Goal: Information Seeking & Learning: Compare options

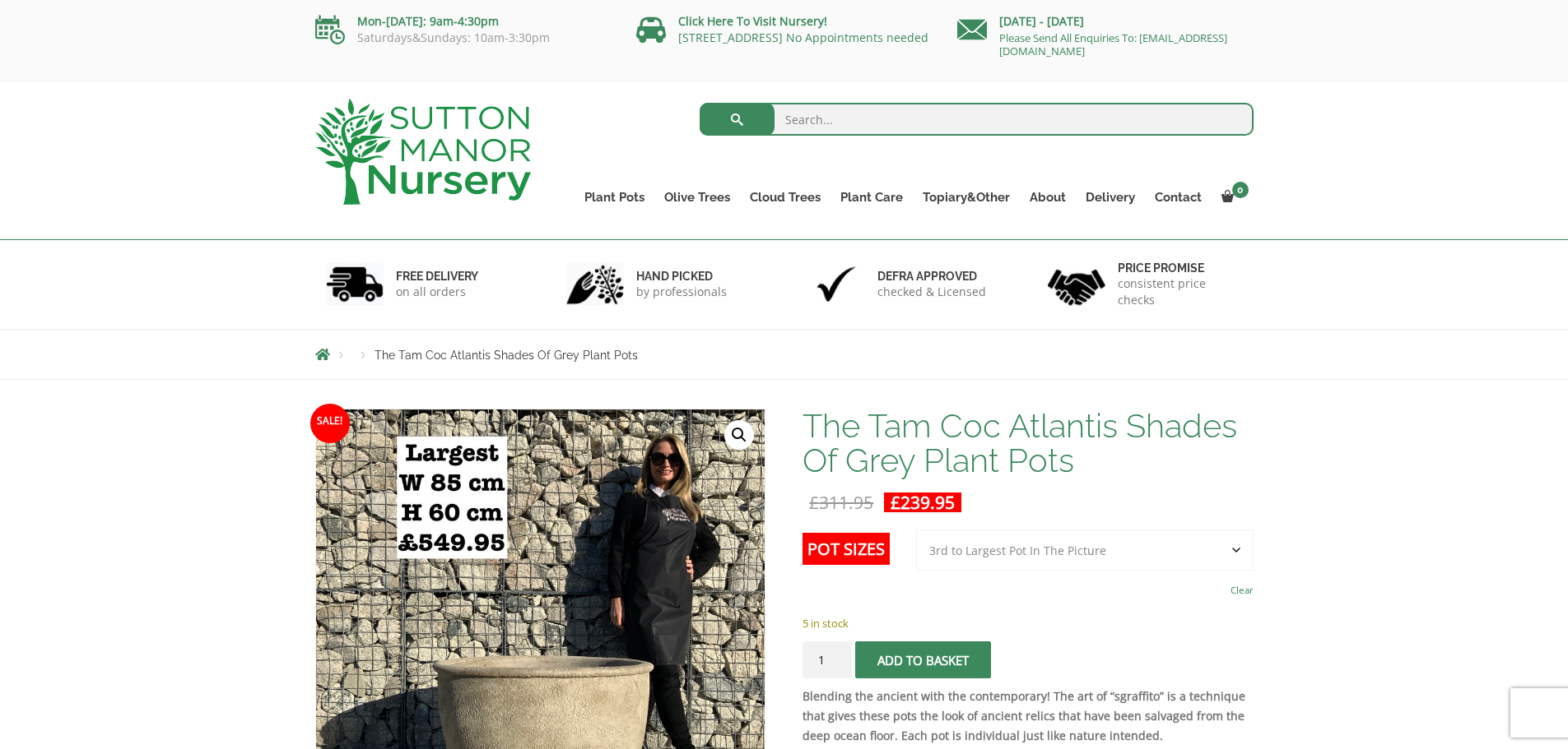
select select "3rd to Largest Pot In The Picture"
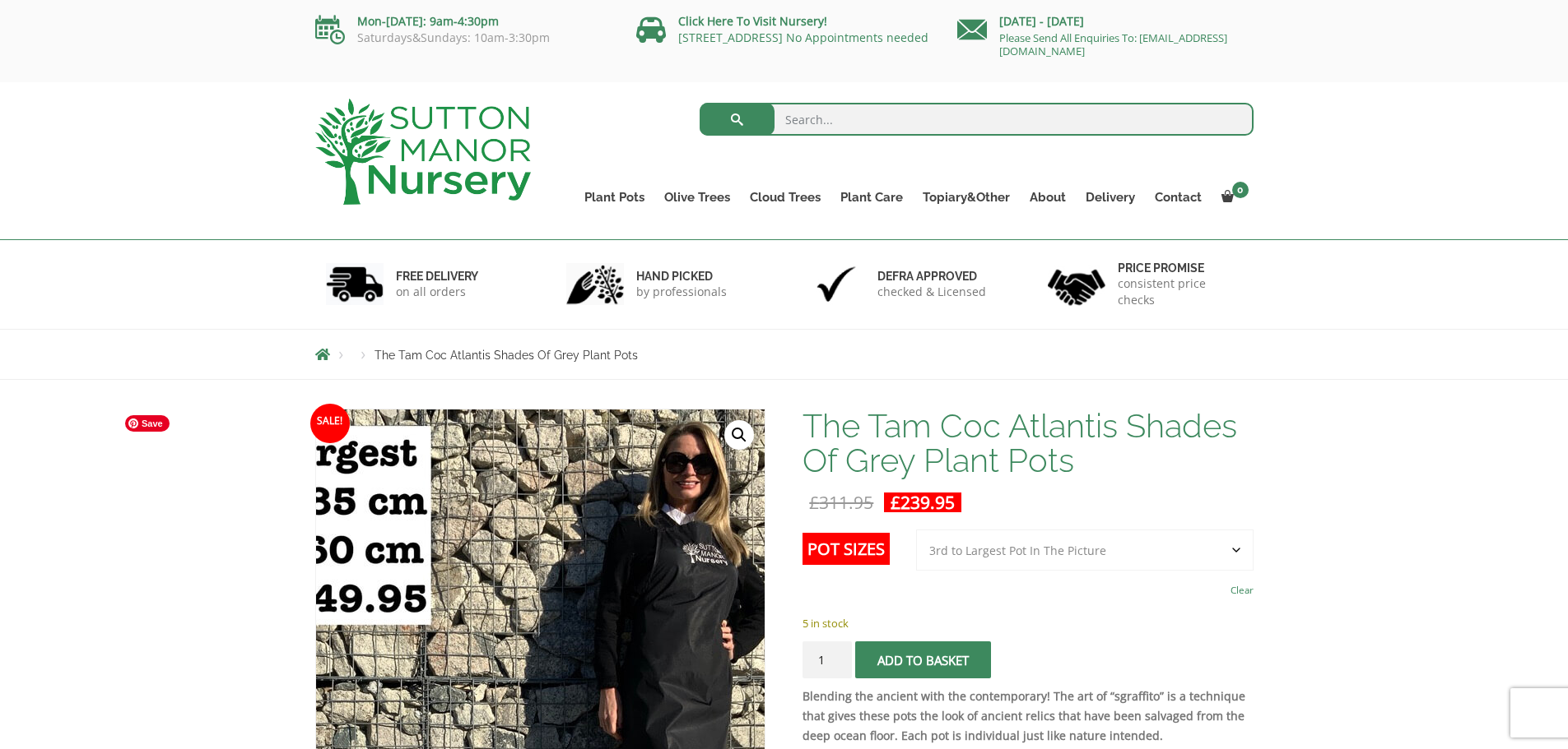
scroll to position [164, 0]
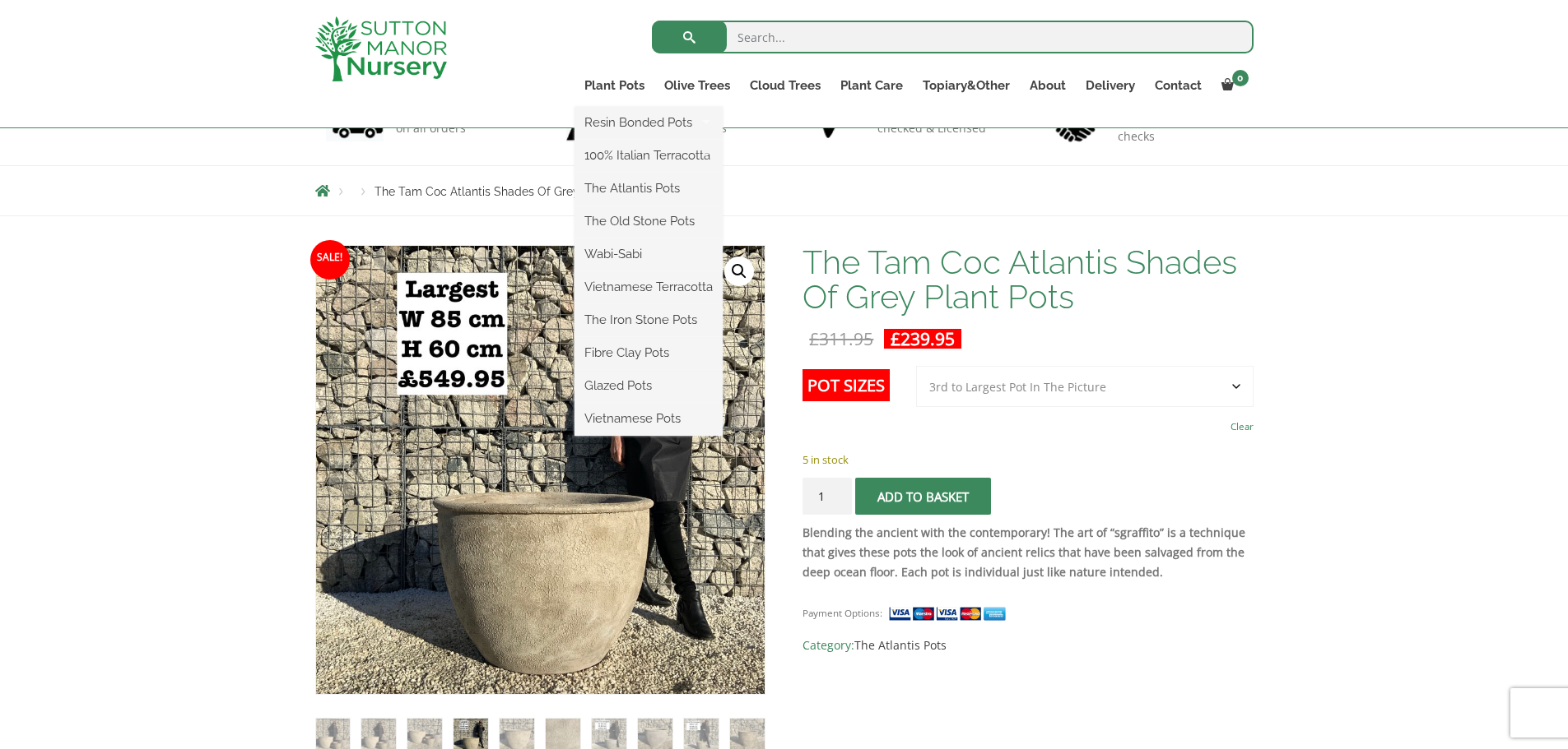
click at [623, 107] on ul "Resin Bonded Pots The Amalfi Pots The Milan Pots The Capri Pots The Brunello Po…" at bounding box center [648, 271] width 148 height 329
click at [650, 311] on link "The Iron Stone Pots" at bounding box center [648, 320] width 148 height 25
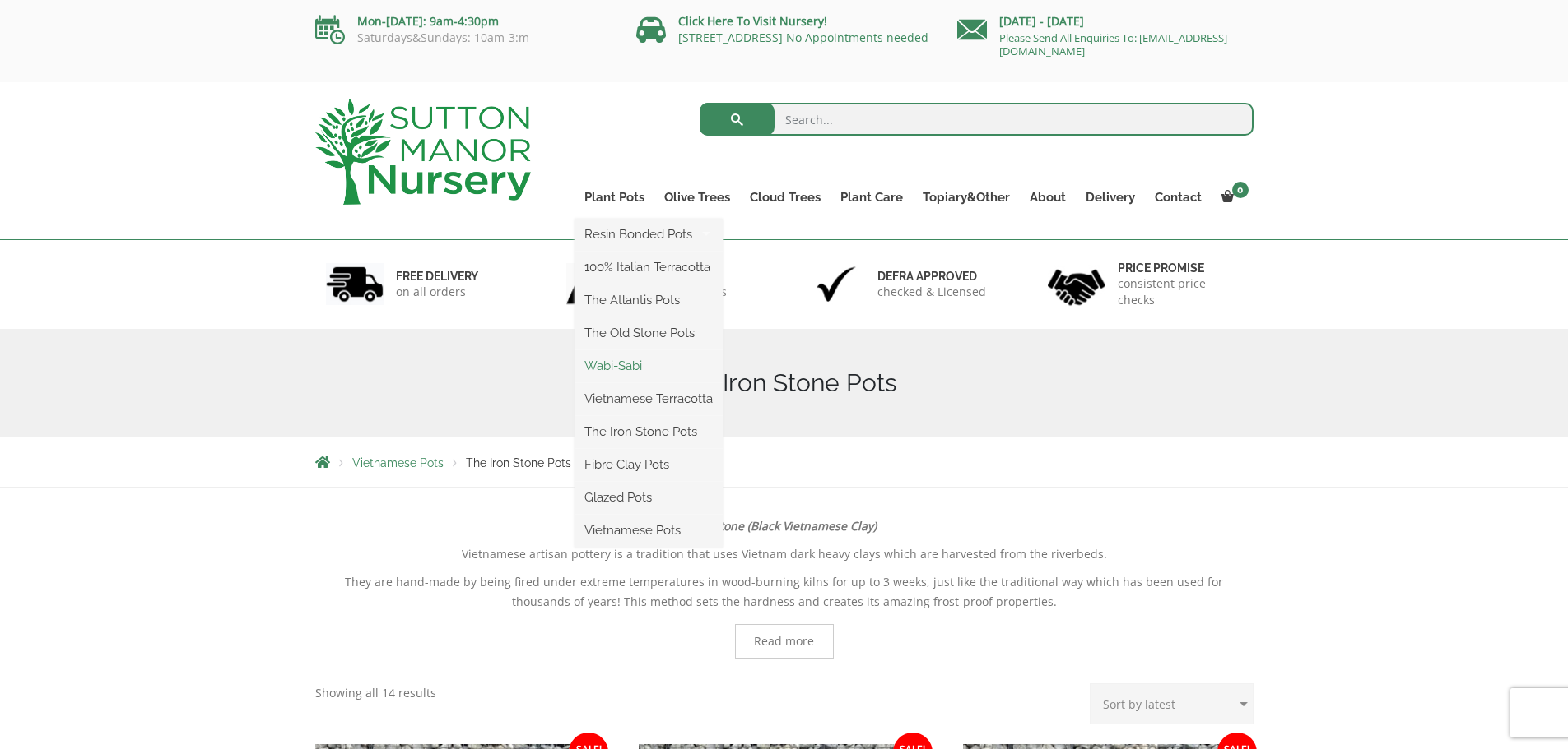
click at [622, 368] on link "Wabi-Sabi" at bounding box center [648, 366] width 148 height 25
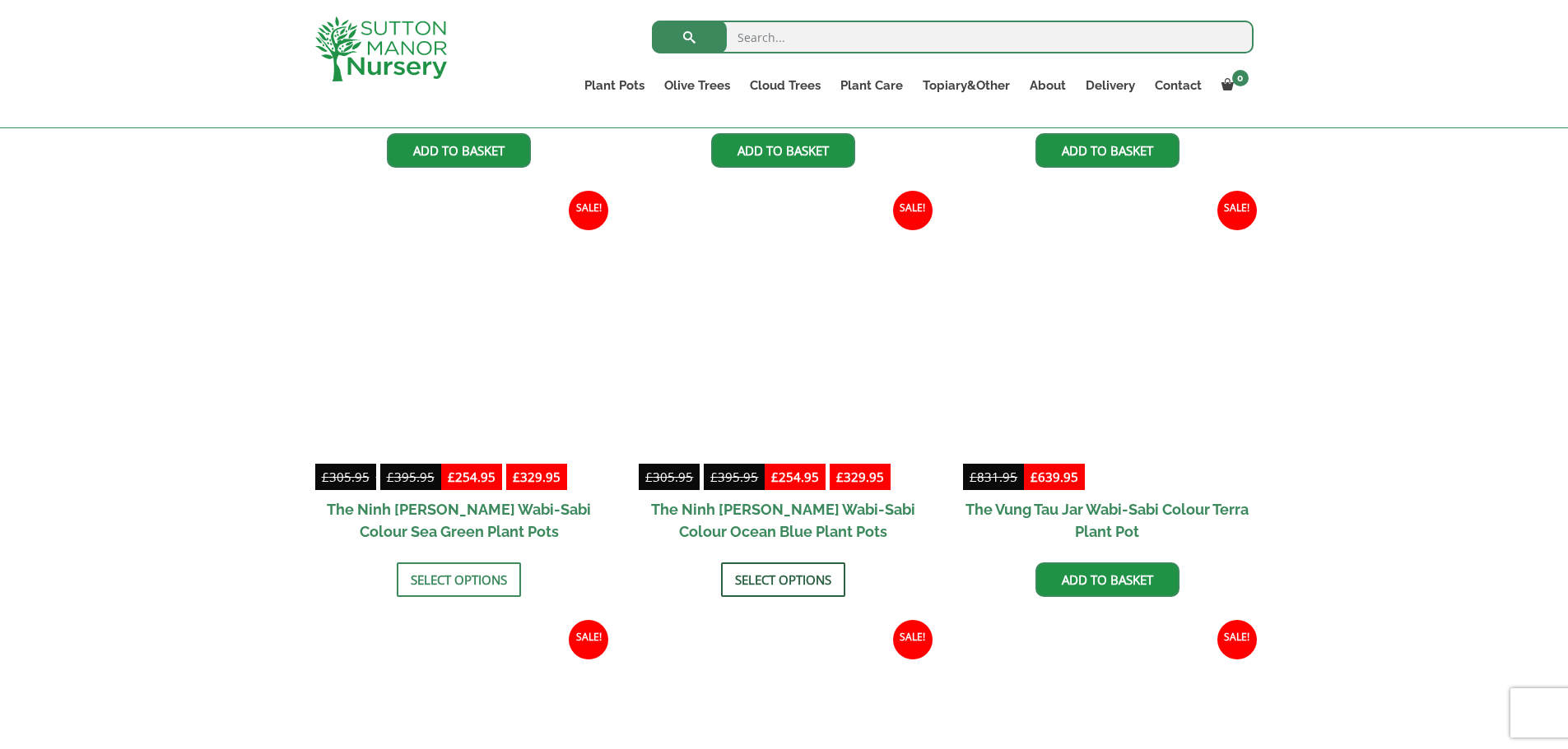
scroll to position [1122, 0]
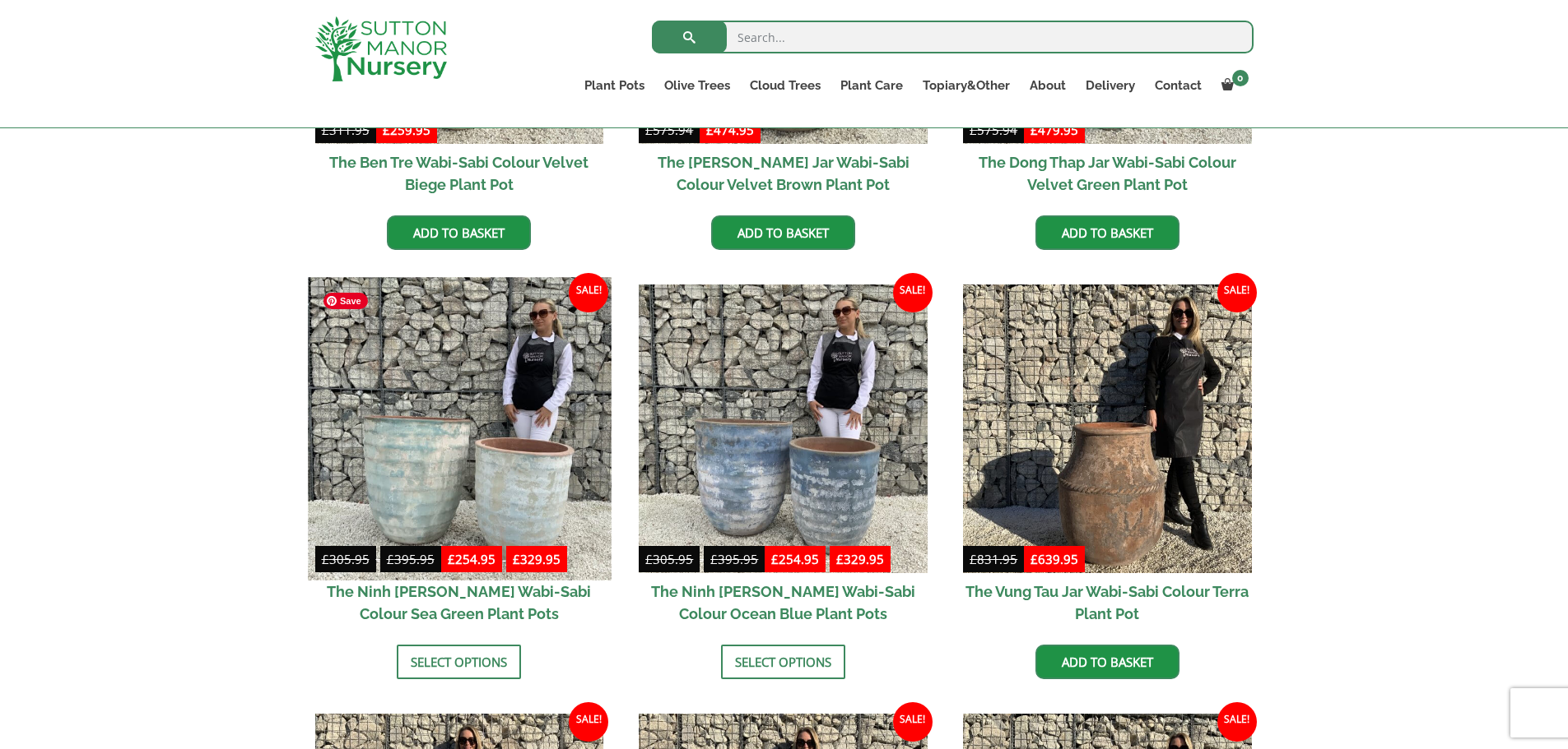
click at [549, 460] on img at bounding box center [459, 428] width 303 height 302
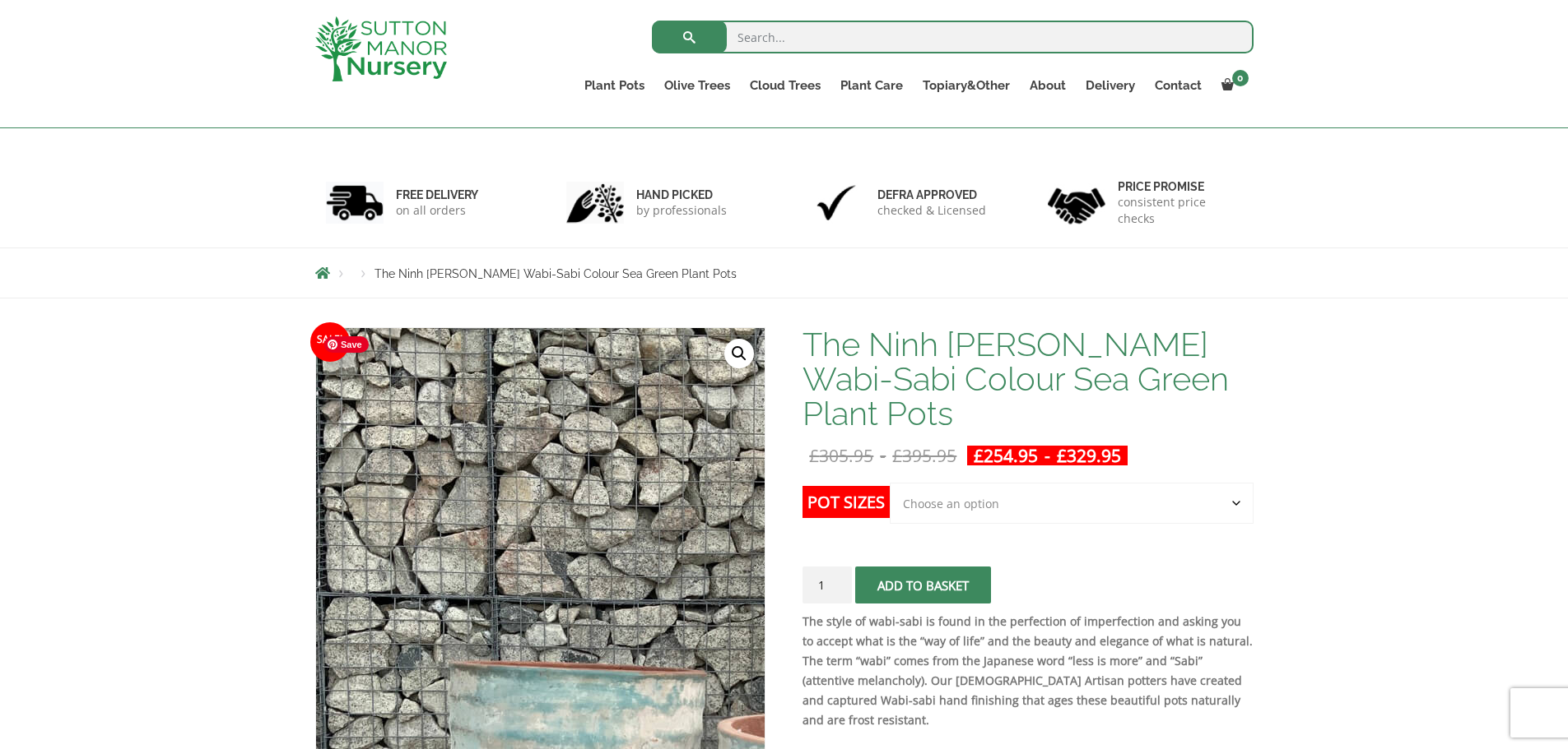
scroll to position [164, 0]
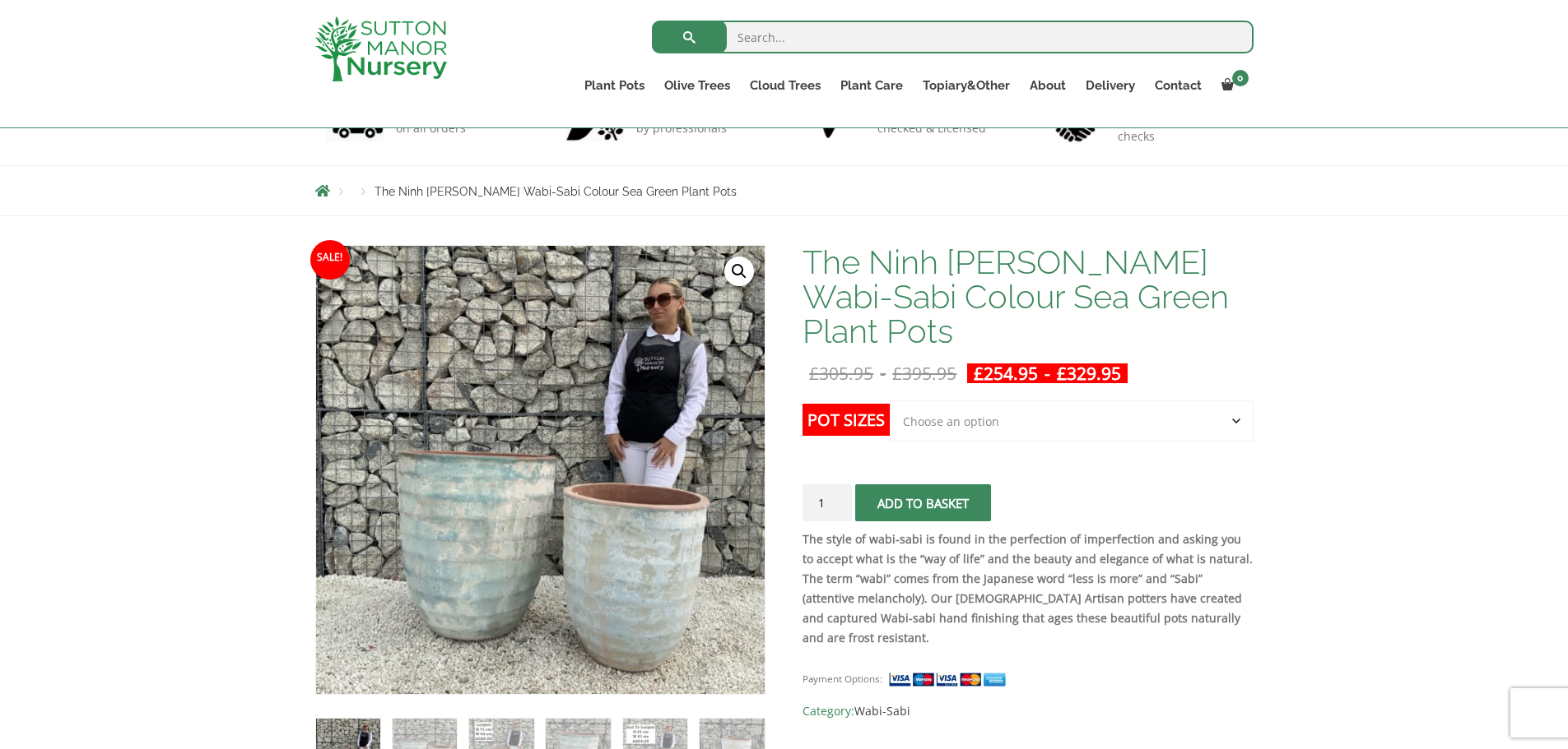
click at [1045, 401] on select "Choose an option Click here to buy the 2nd to Largest Pot In The Picture Click …" at bounding box center [1072, 421] width 363 height 42
click at [890, 401] on select "Choose an option Click here to buy the 2nd to Largest Pot In The Picture Click …" at bounding box center [1072, 421] width 363 height 42
select select "Click here to buy the 2nd to Largest Pot In The Picture"
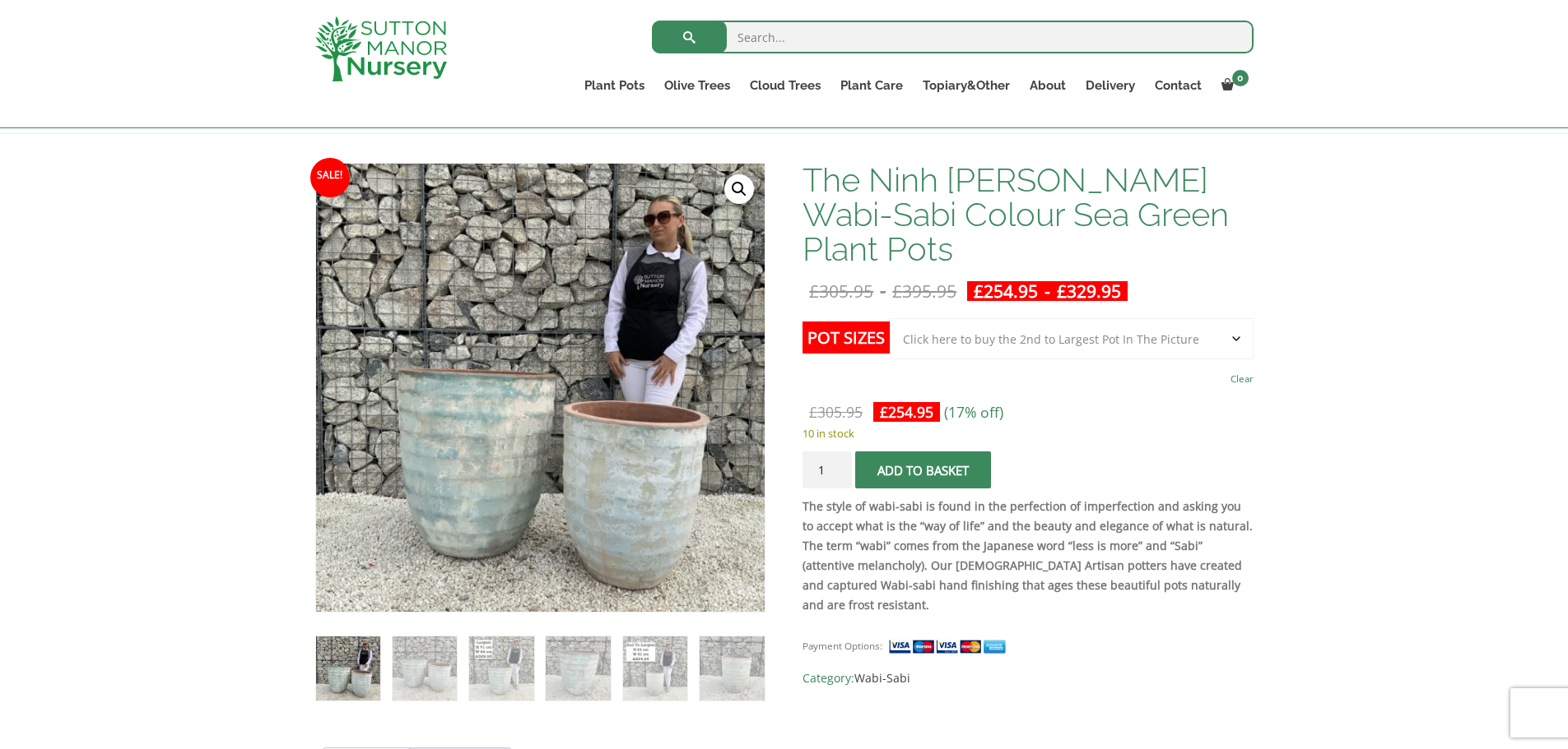
scroll to position [300, 0]
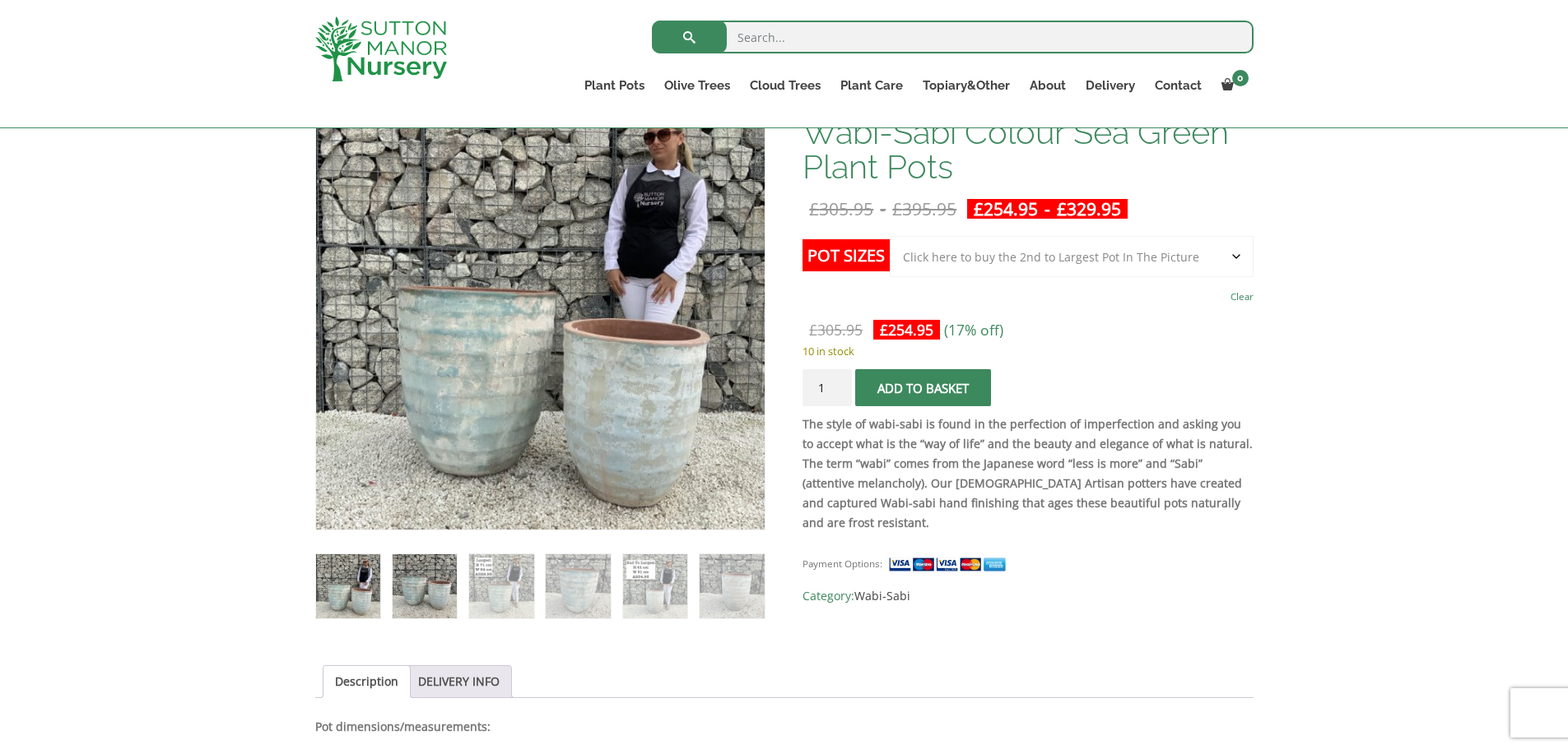
click at [407, 584] on img at bounding box center [425, 586] width 65 height 65
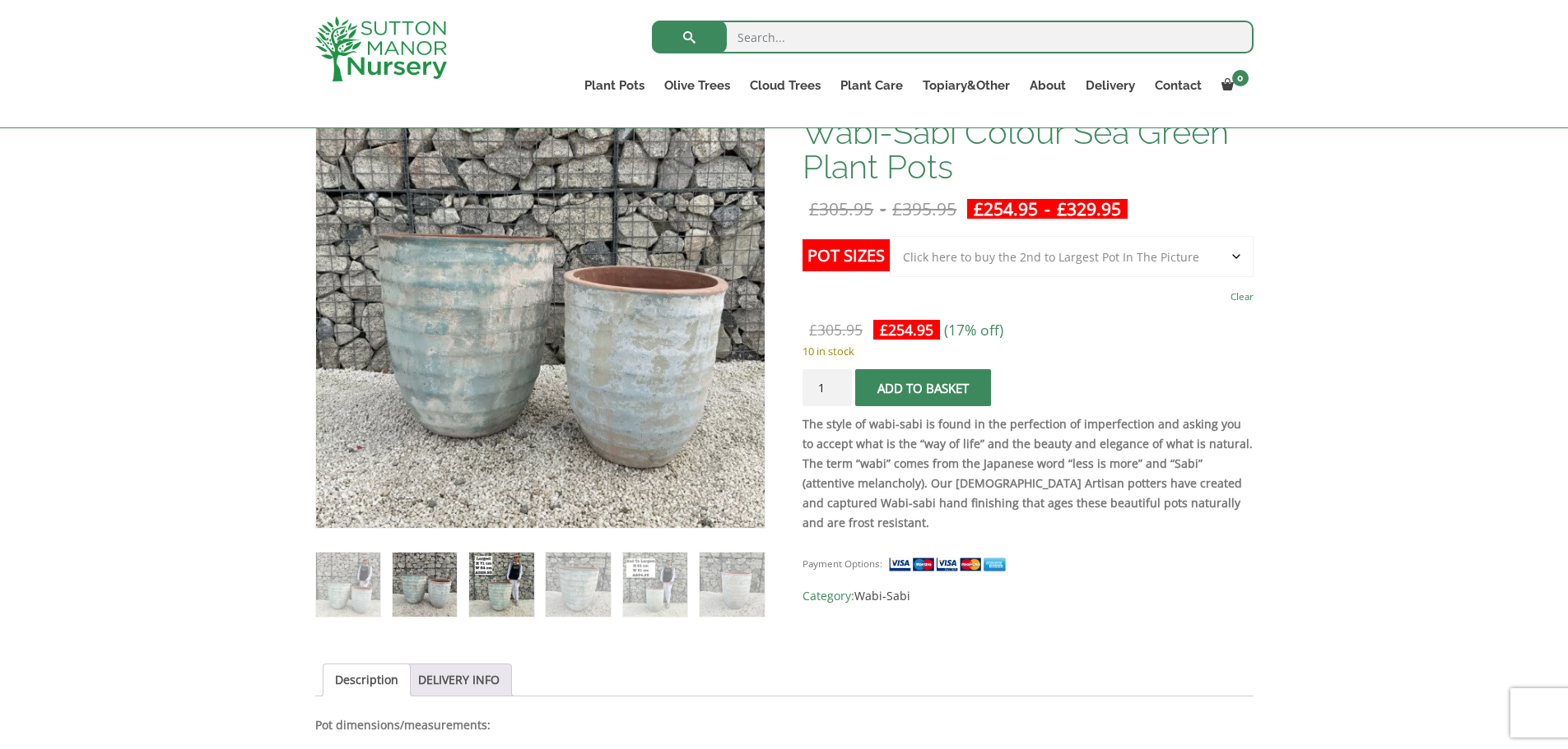
click at [512, 587] on img at bounding box center [501, 585] width 65 height 65
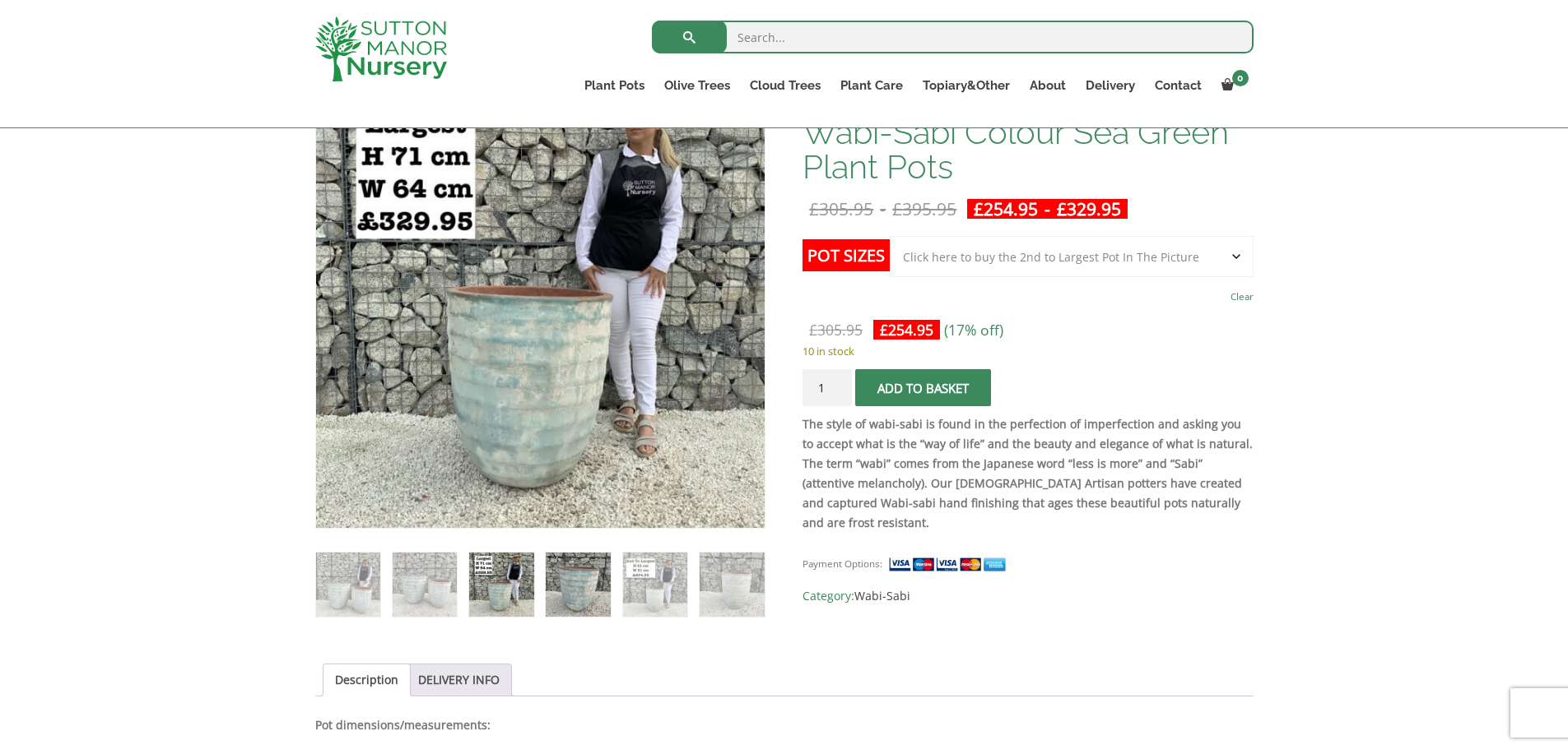
click at [580, 587] on img at bounding box center [578, 585] width 65 height 65
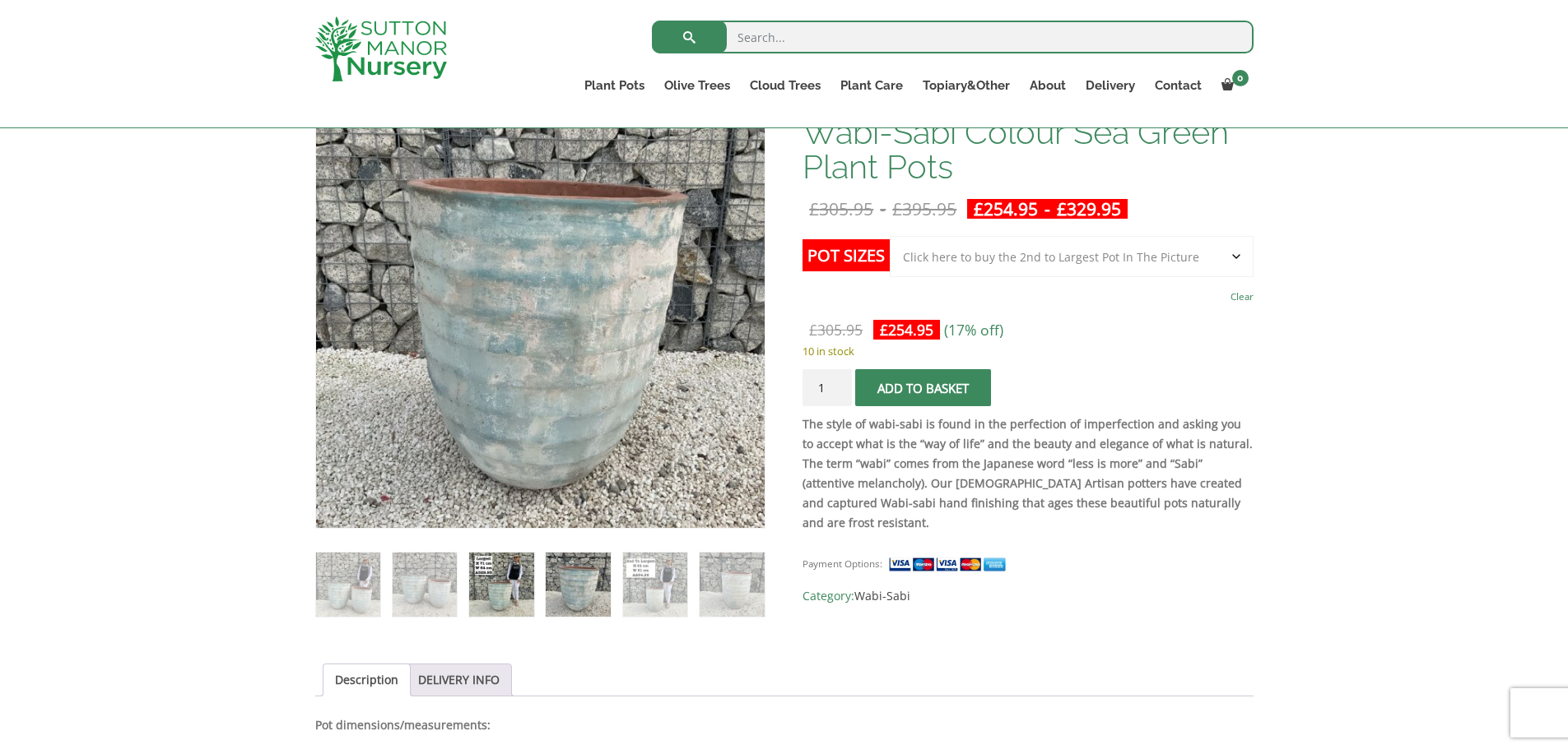
click at [502, 583] on img at bounding box center [501, 585] width 65 height 65
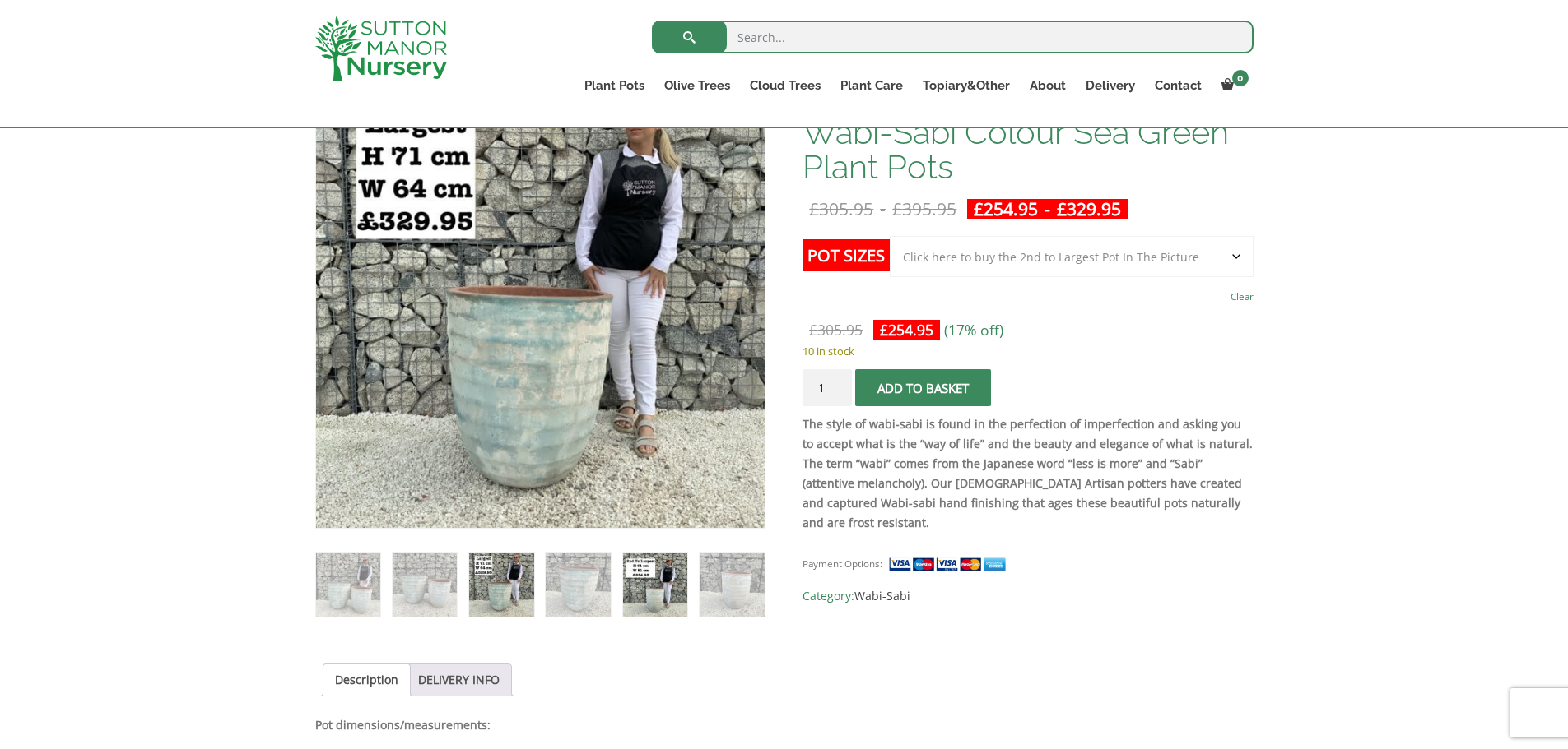
click at [645, 592] on img at bounding box center [655, 585] width 65 height 65
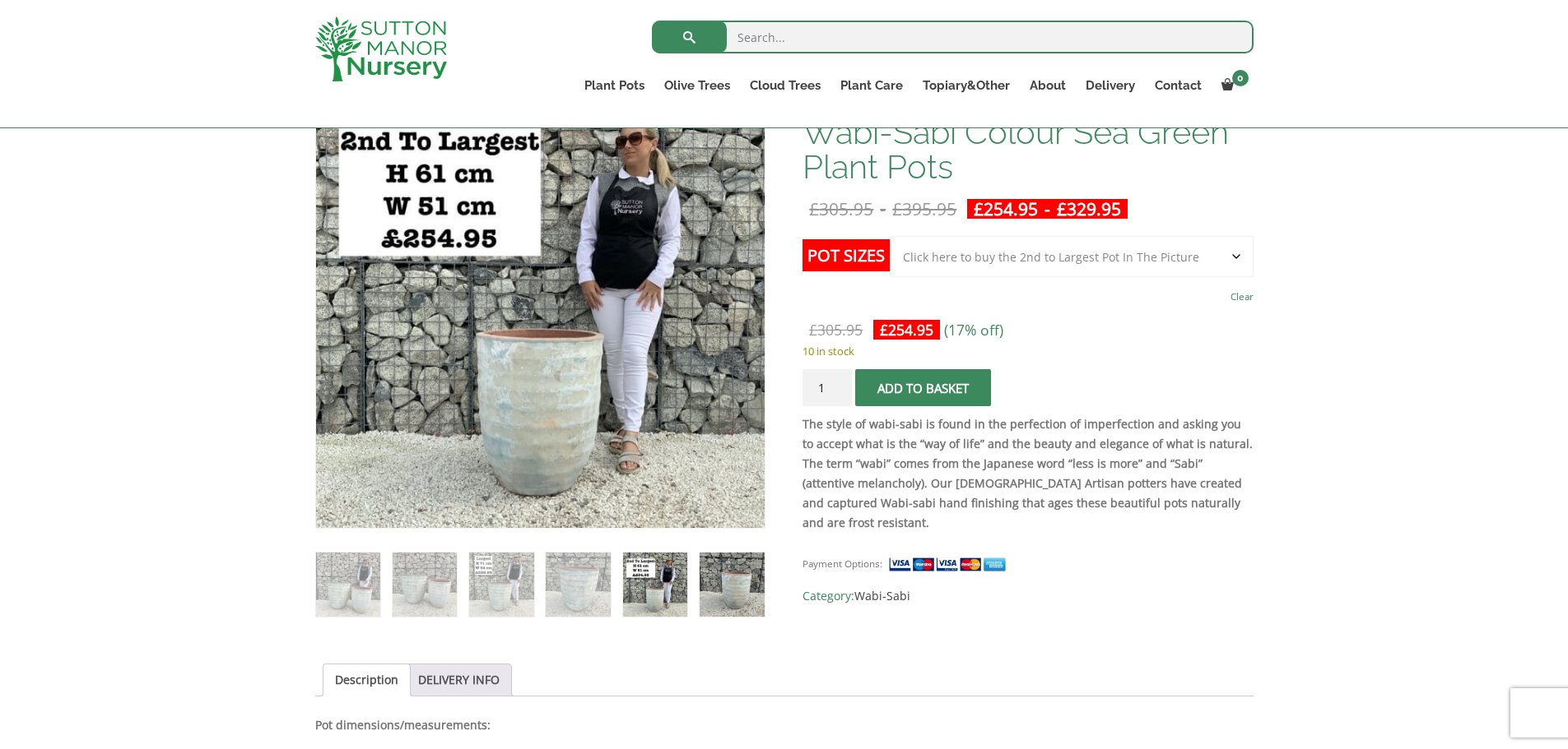
click at [728, 583] on img at bounding box center [732, 585] width 65 height 65
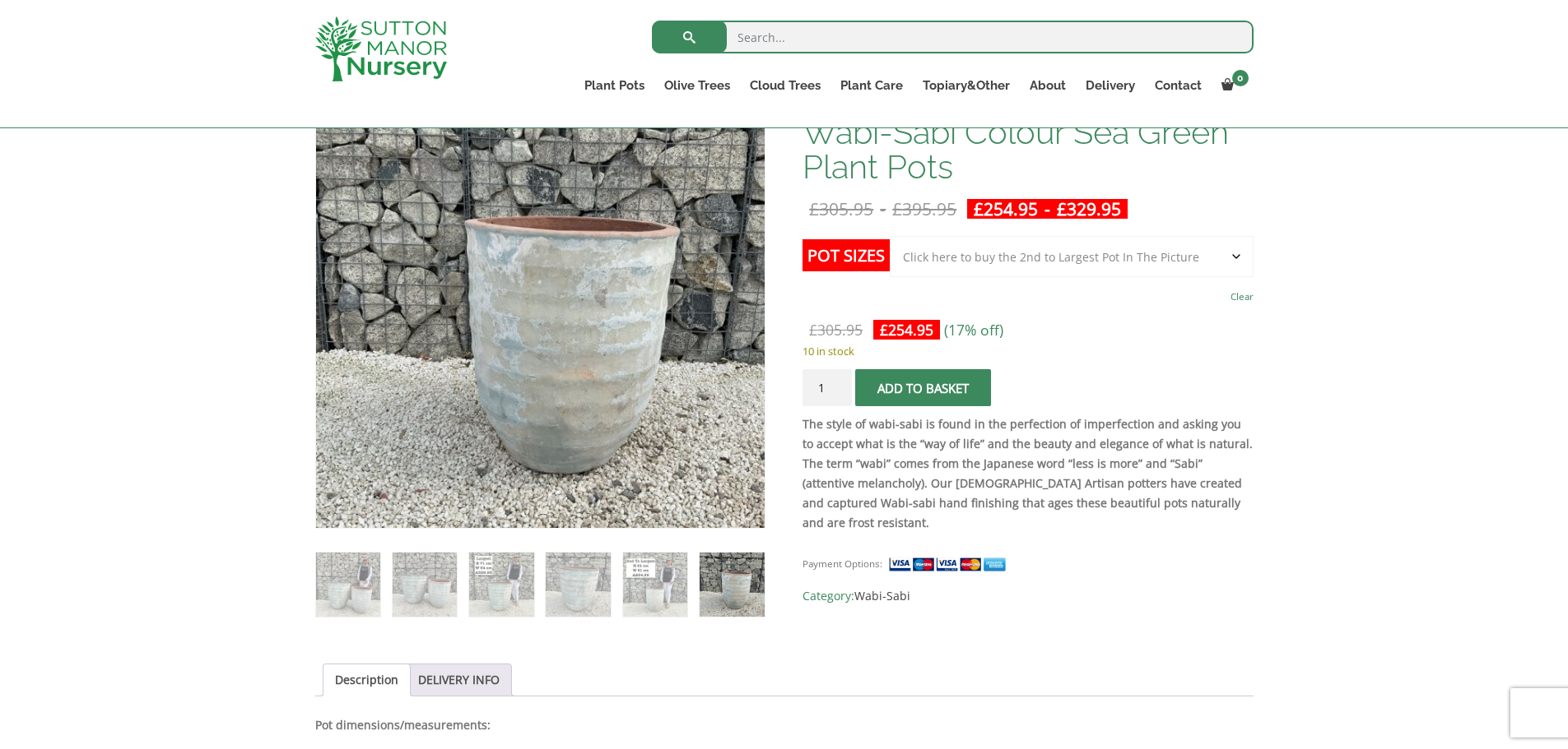
scroll to position [464, 0]
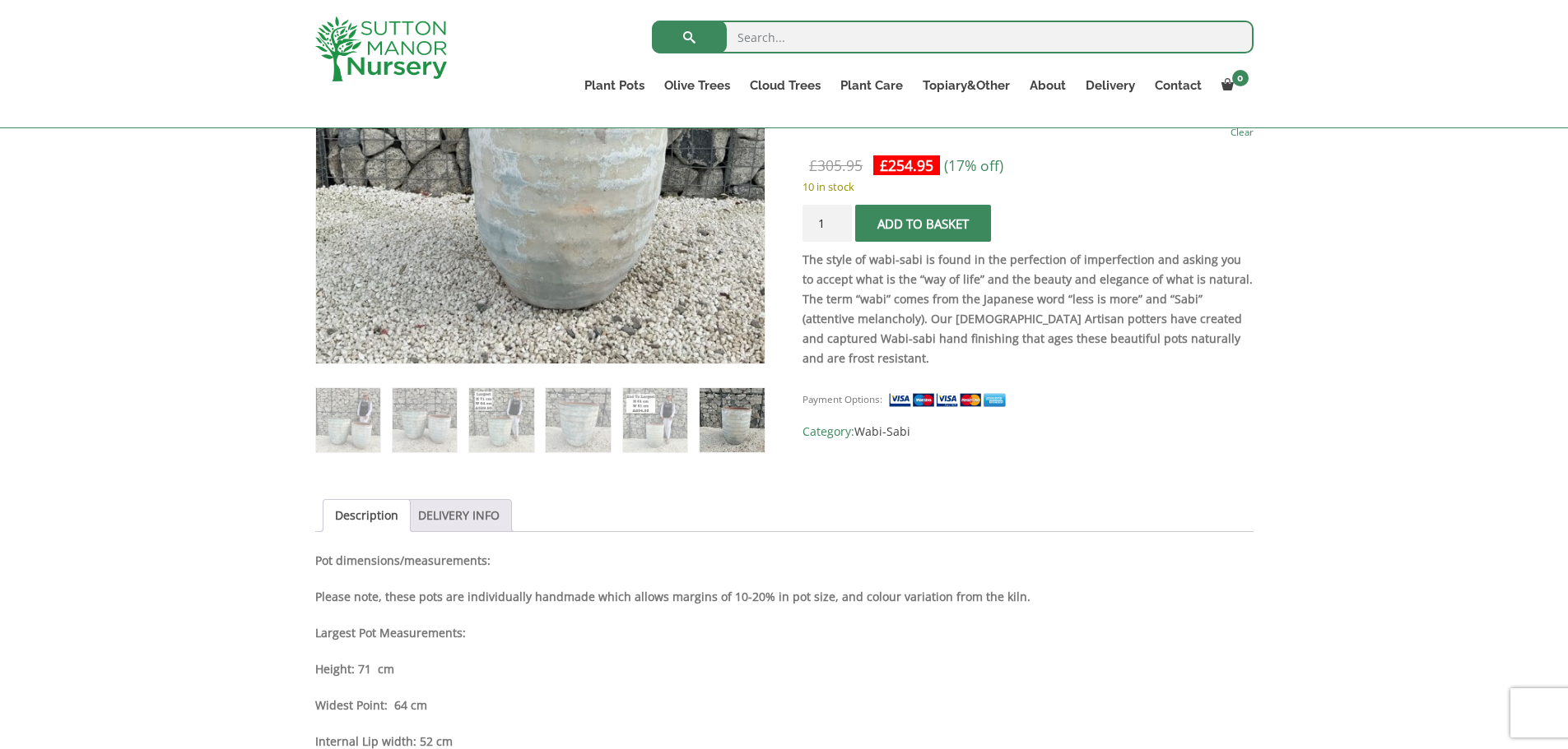
click at [464, 524] on link "DELIVERY INFO" at bounding box center [459, 516] width 81 height 31
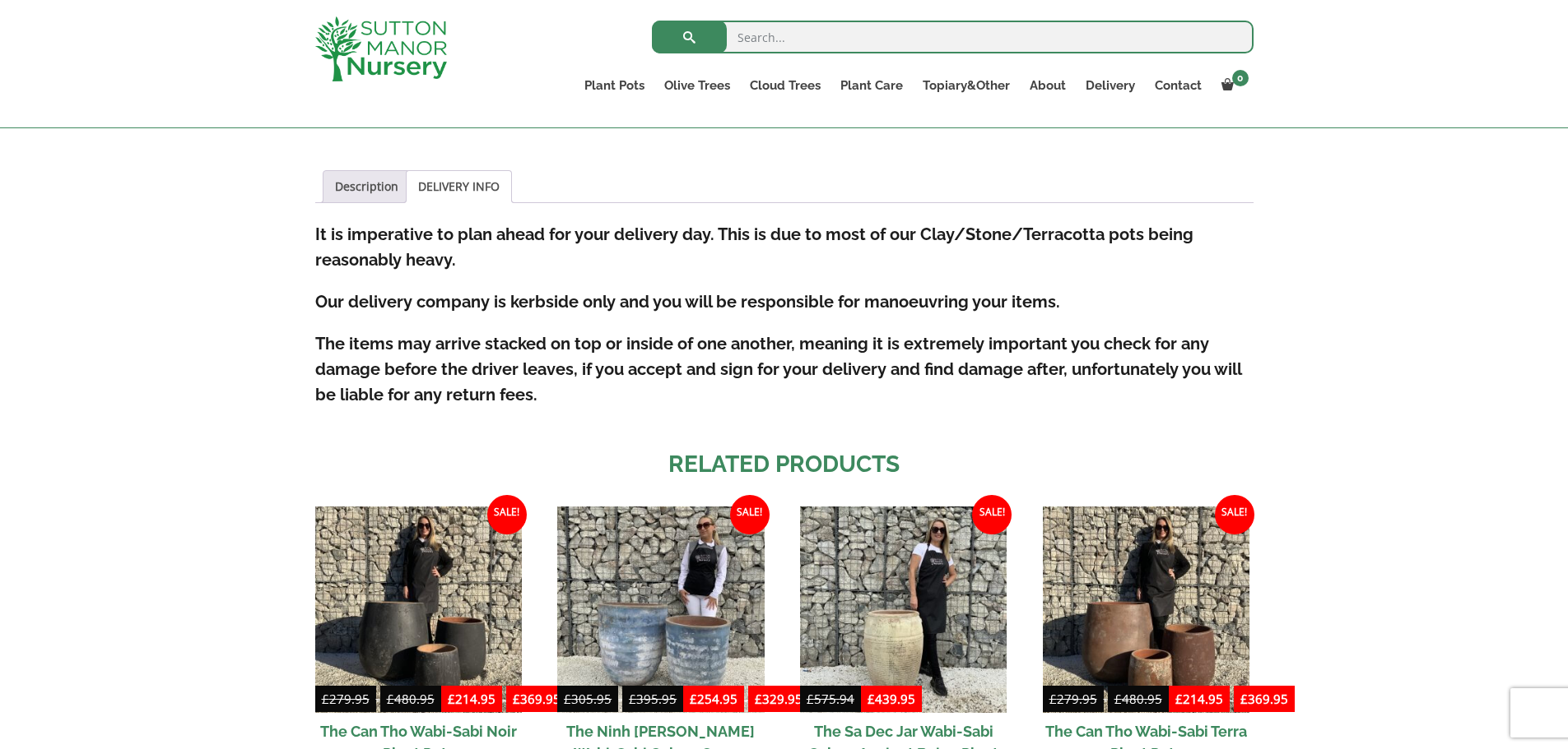
scroll to position [0, 0]
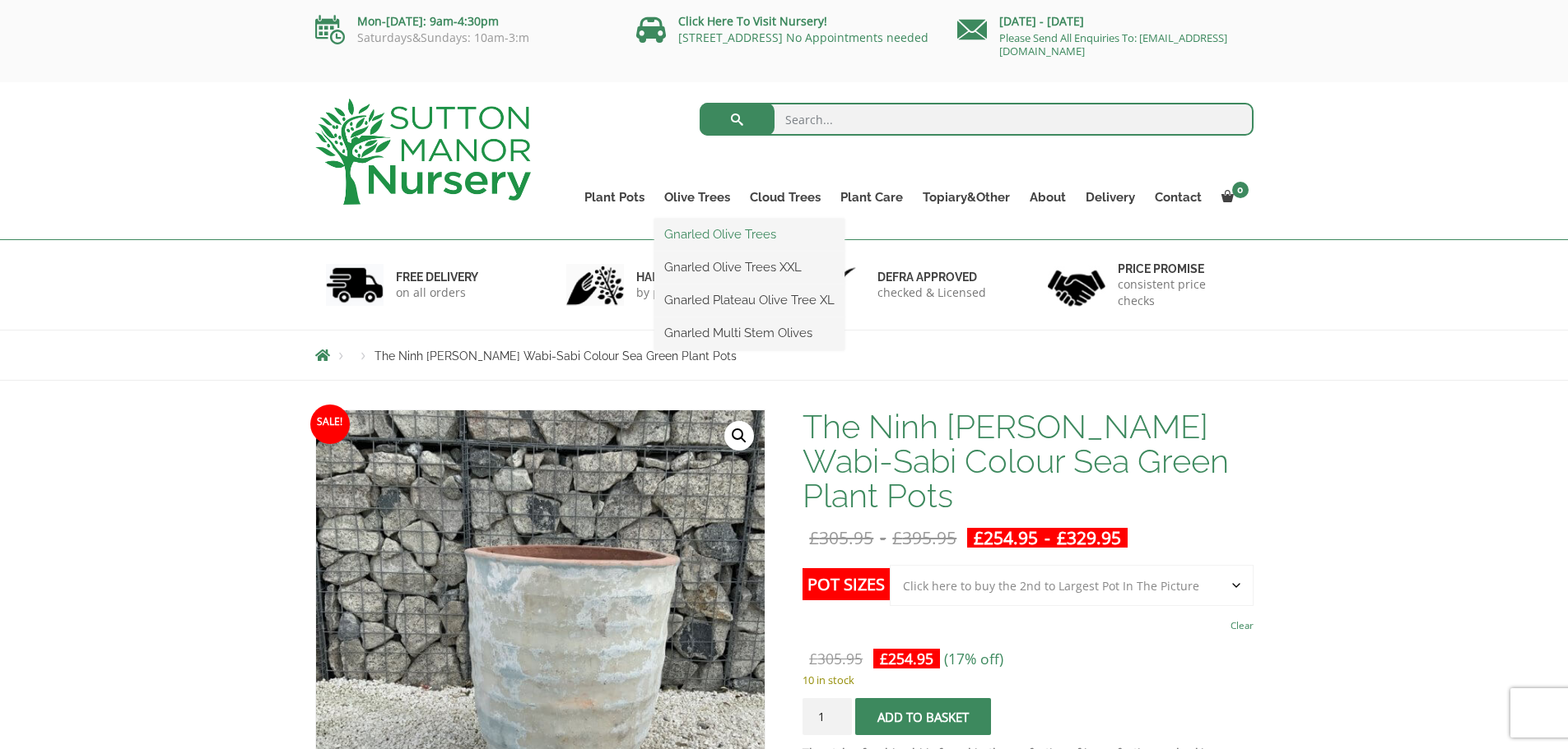
click at [696, 230] on link "Gnarled Olive Trees" at bounding box center [749, 234] width 190 height 25
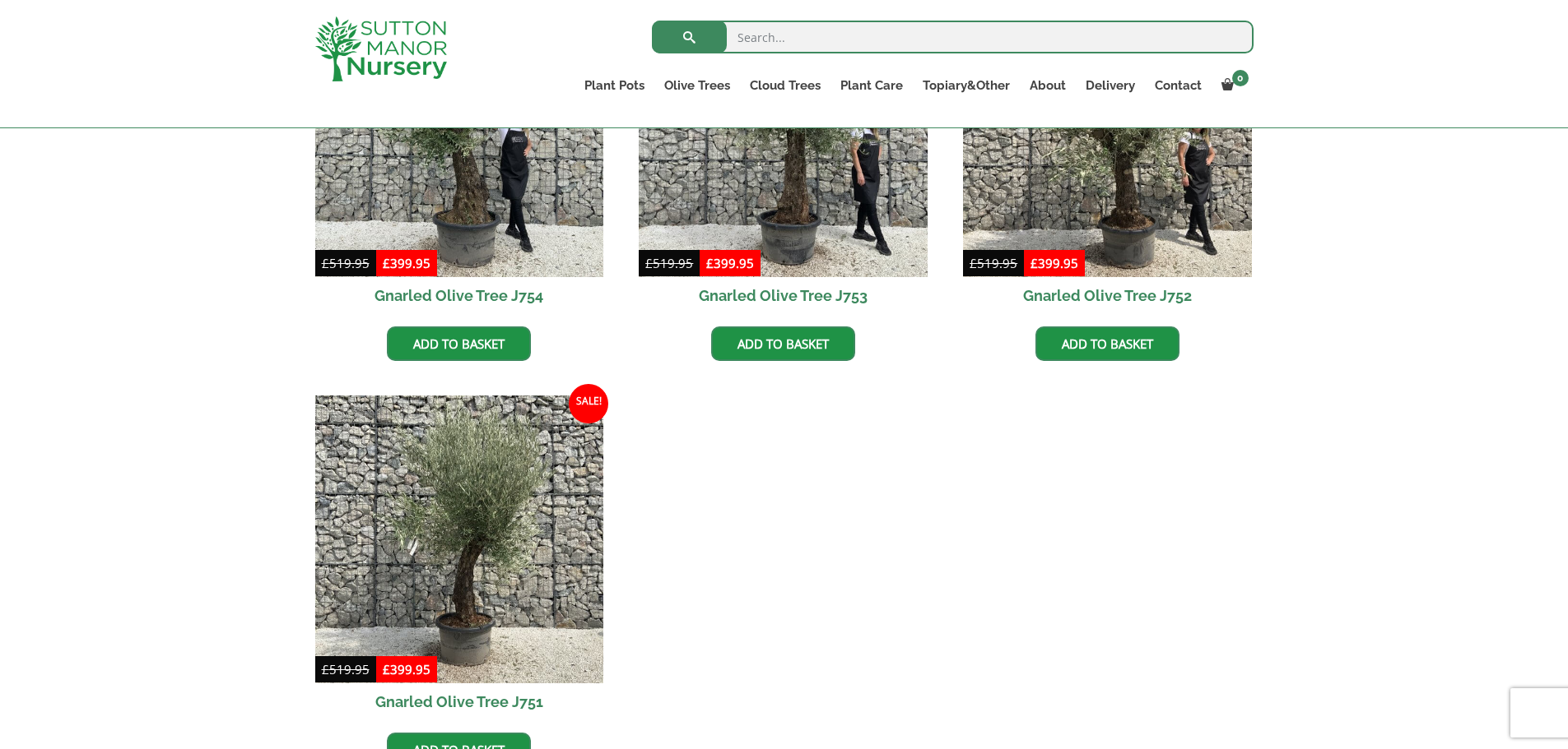
scroll to position [1616, 0]
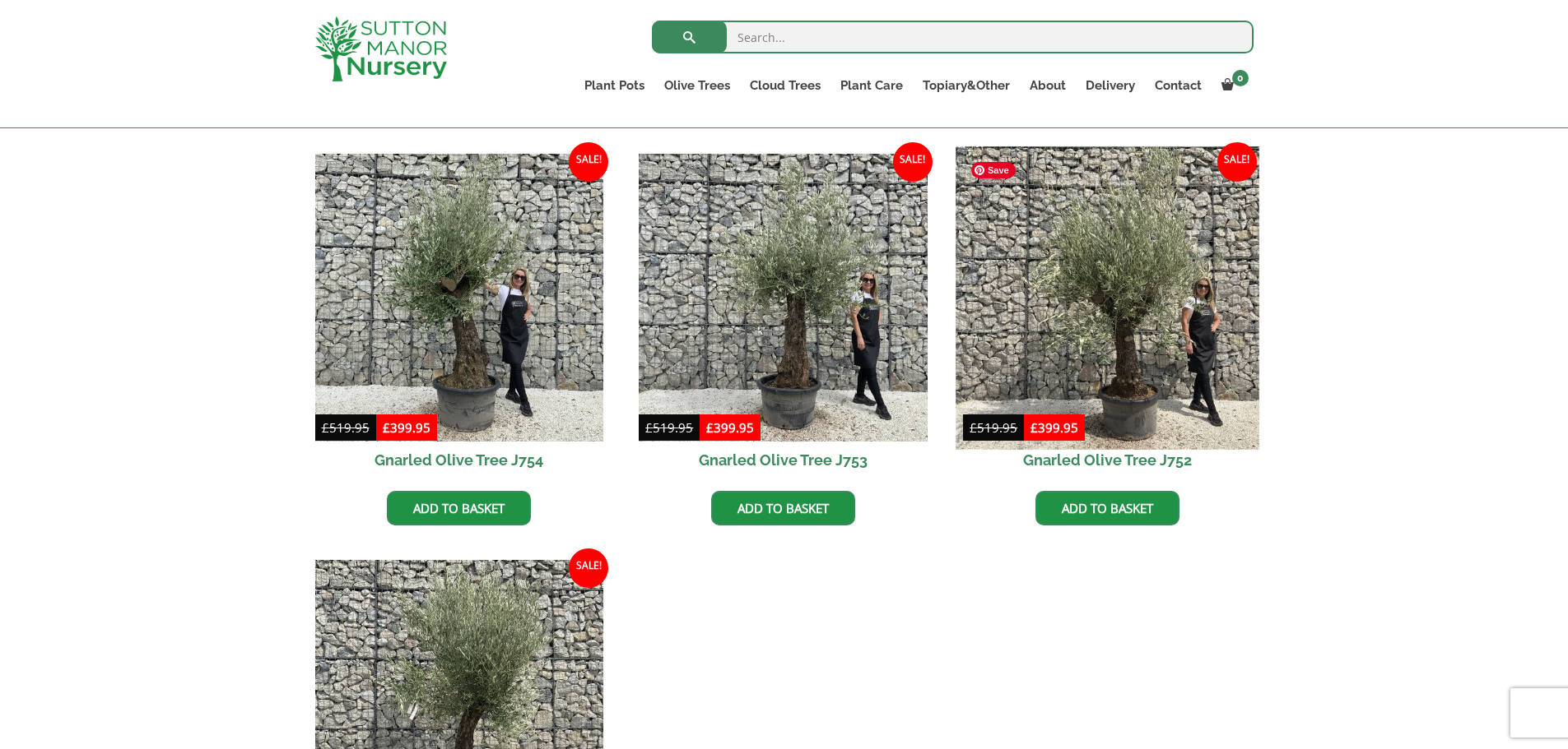
click at [1047, 304] on img at bounding box center [1107, 298] width 303 height 302
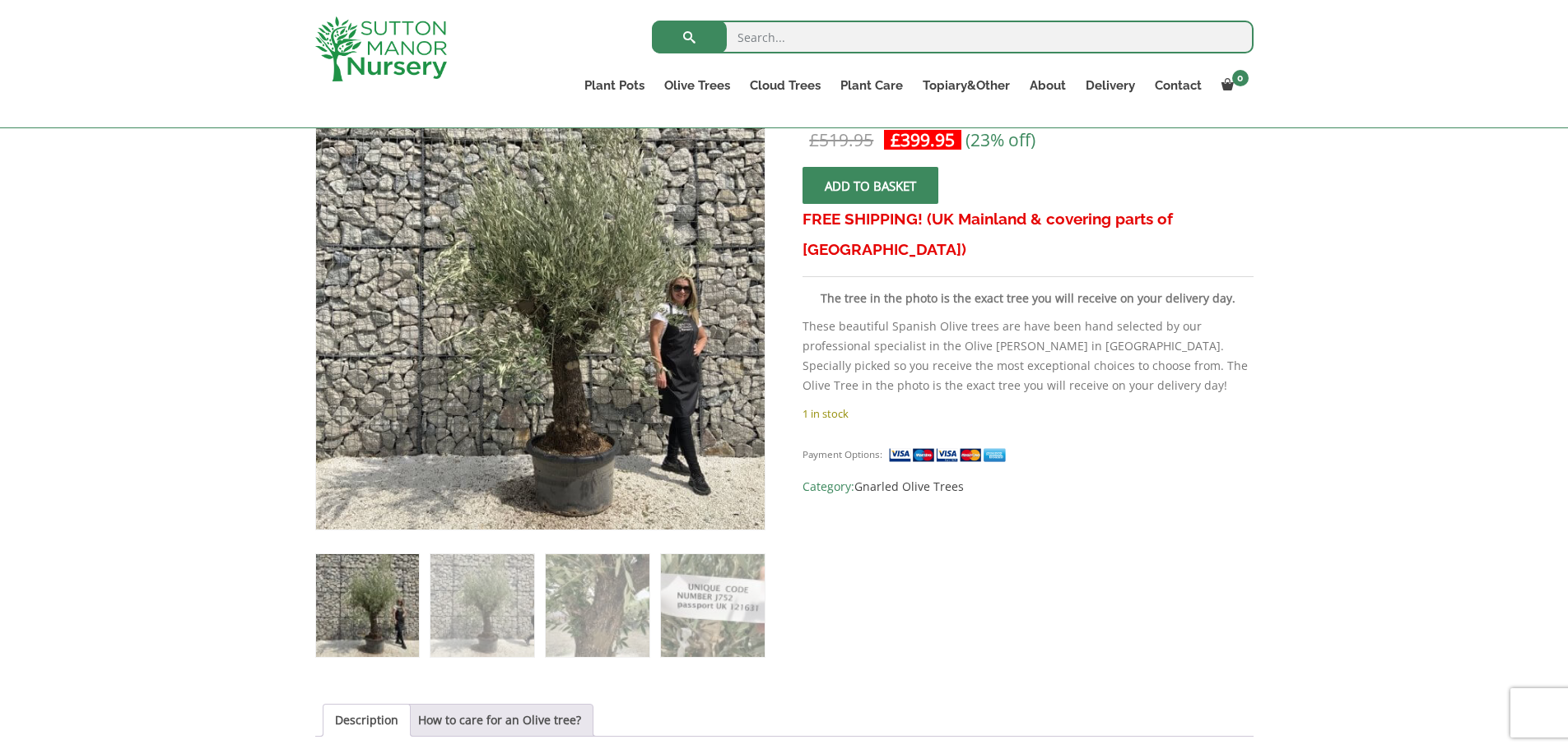
scroll to position [464, 0]
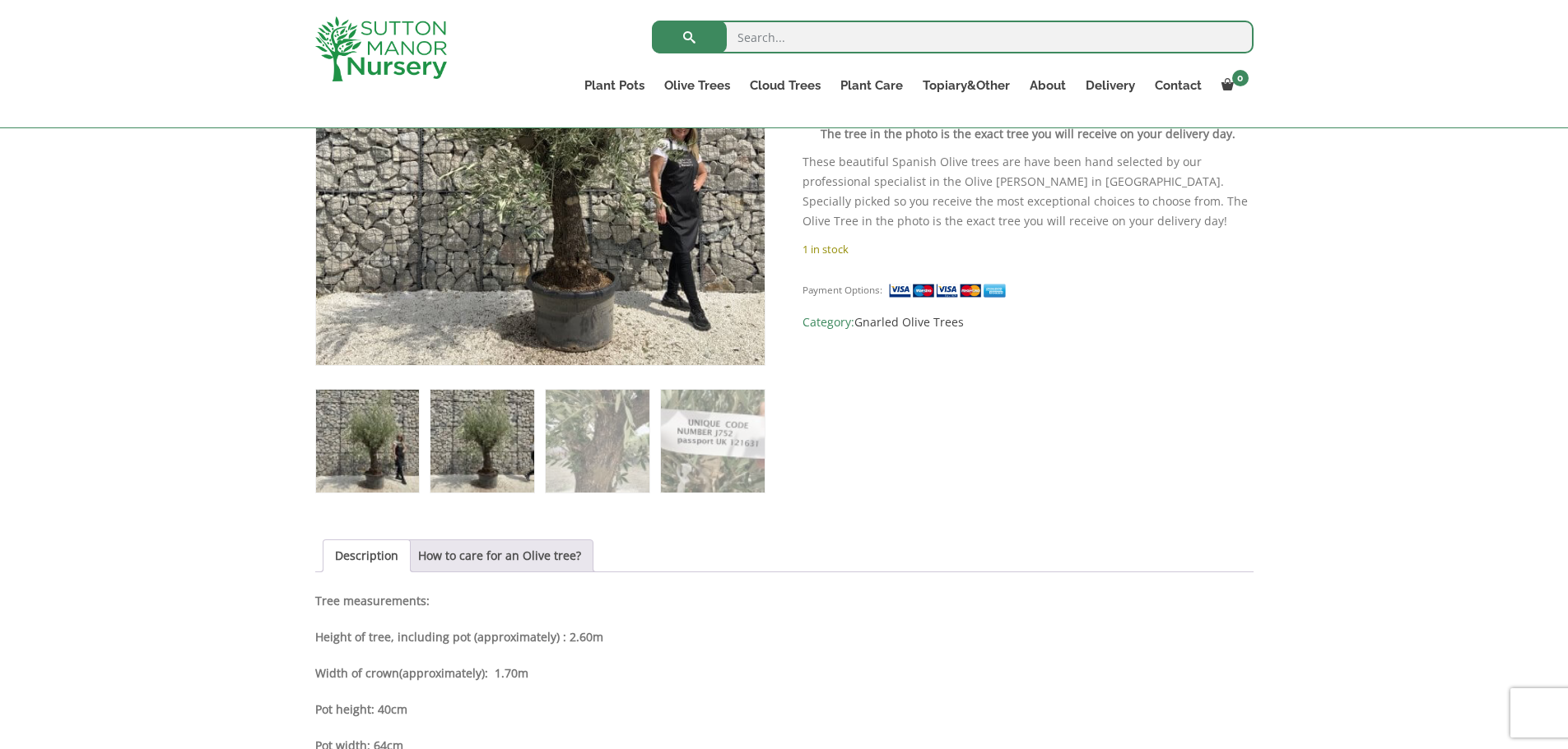
click at [489, 430] on img at bounding box center [482, 441] width 103 height 103
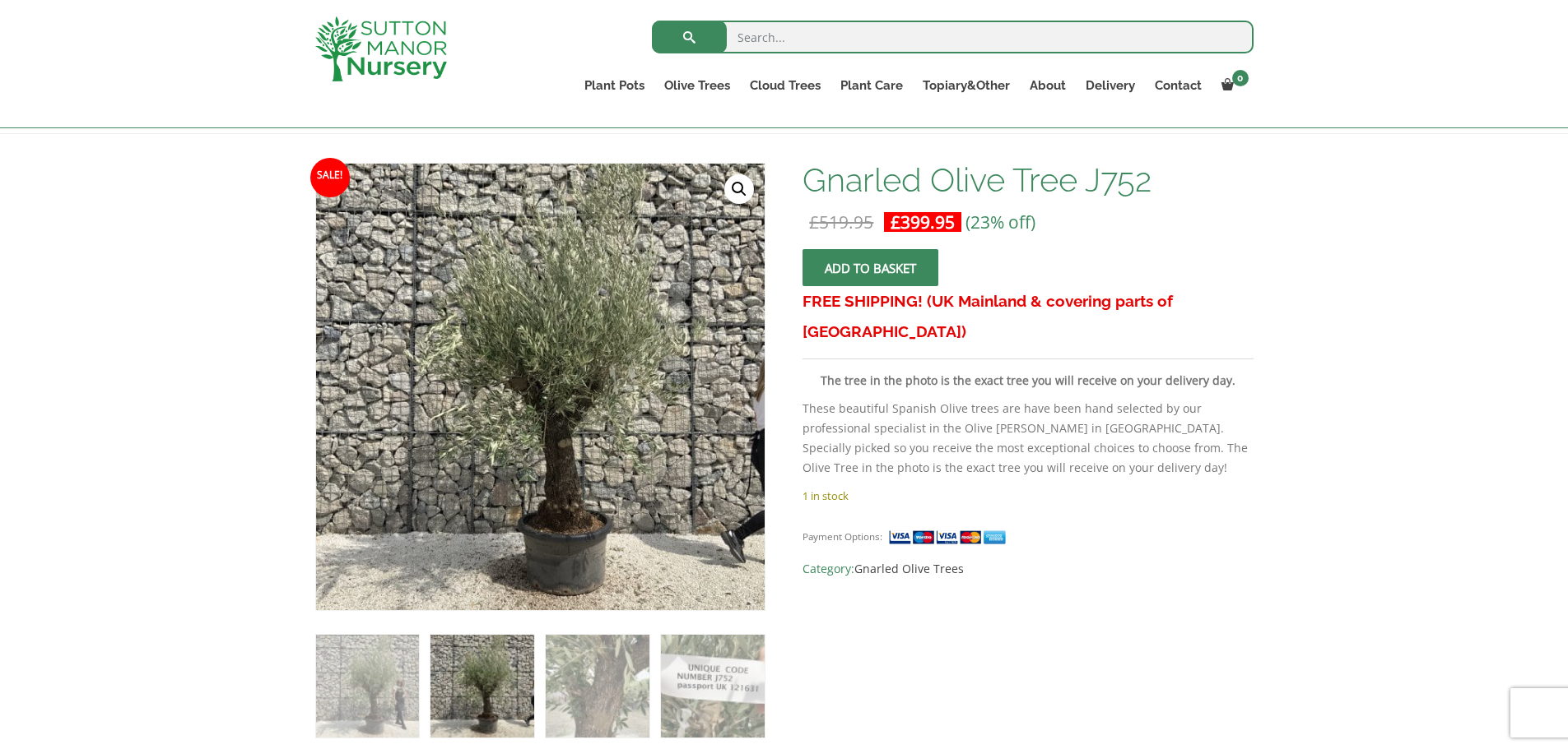
scroll to position [382, 0]
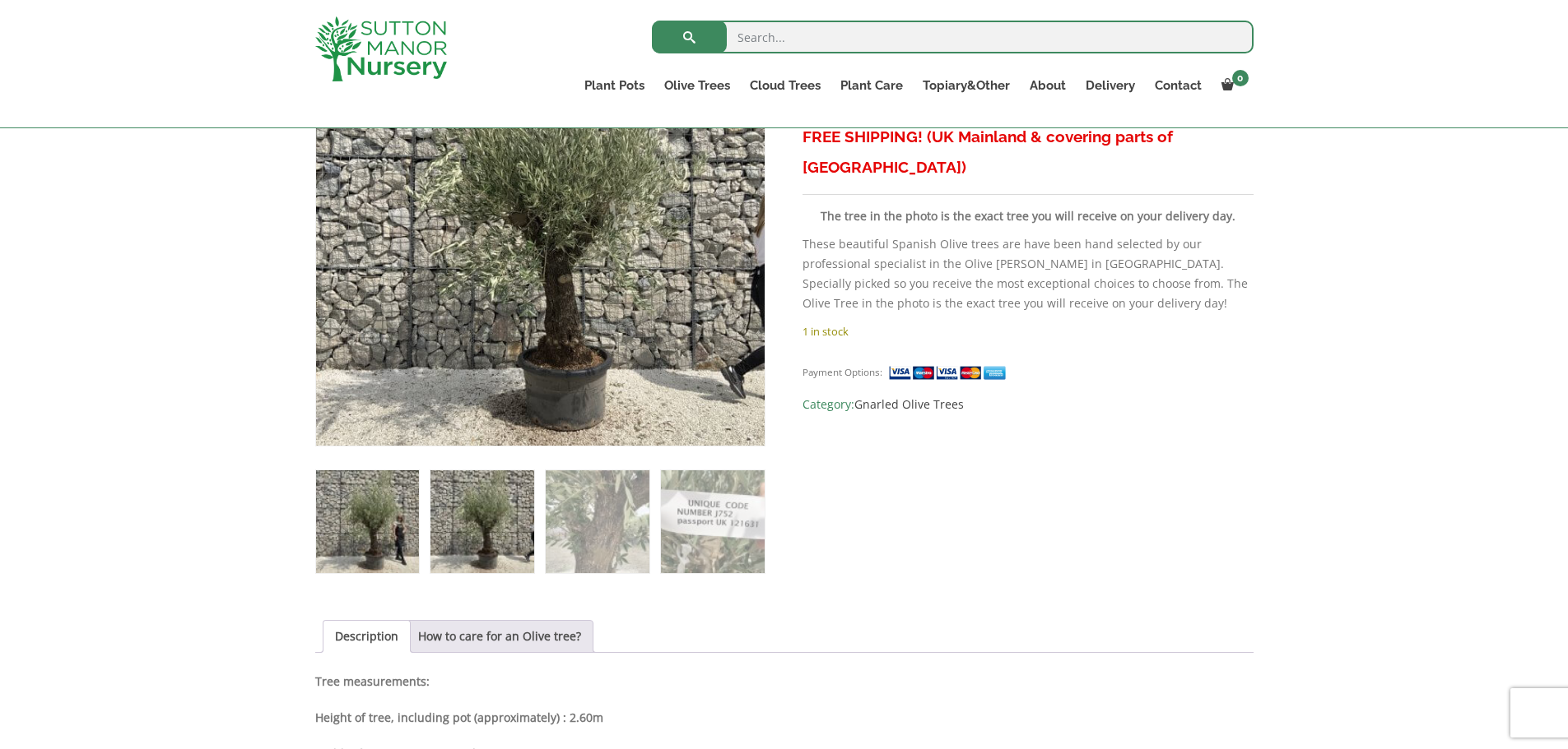
click at [371, 541] on img at bounding box center [367, 522] width 103 height 103
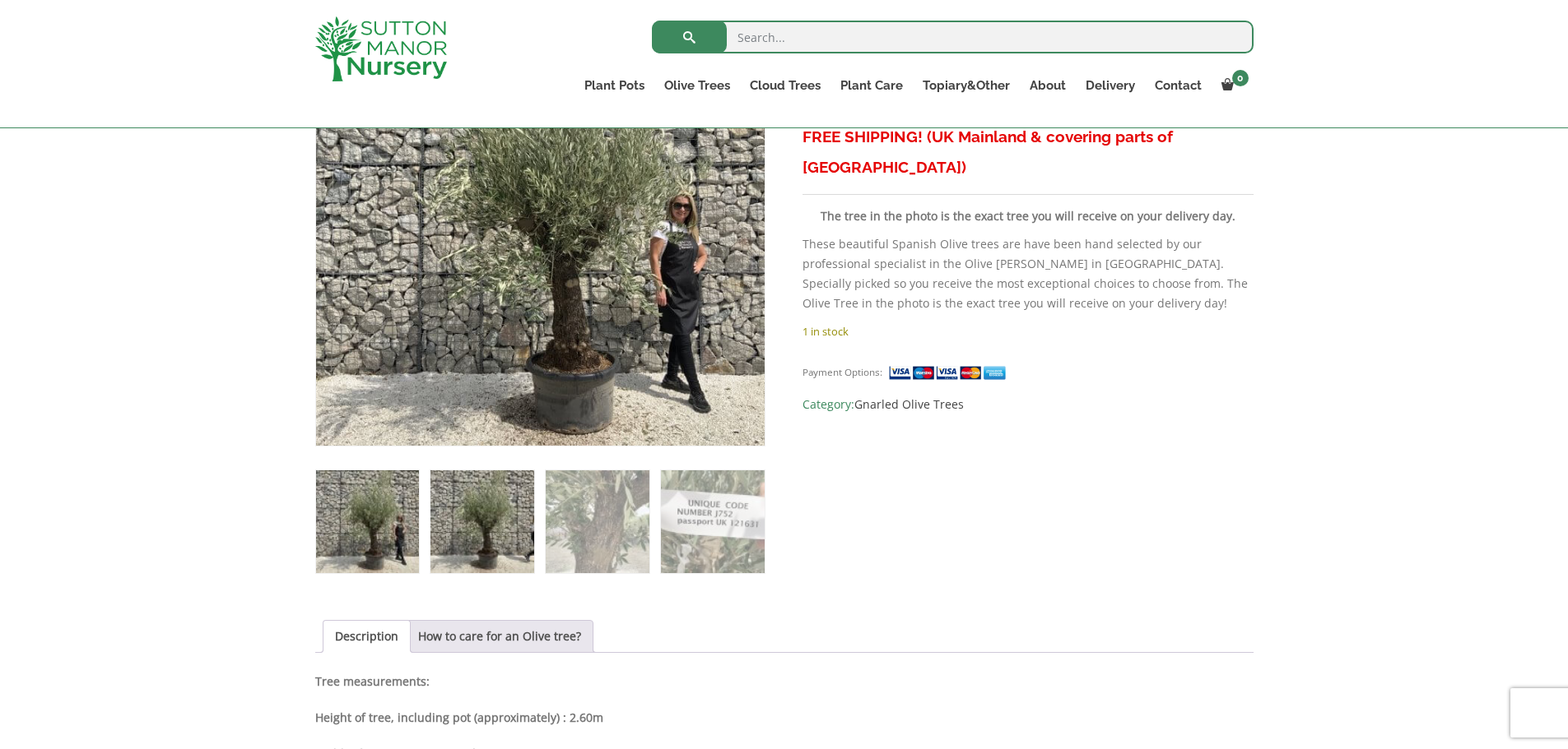
click at [512, 539] on img at bounding box center [482, 522] width 103 height 103
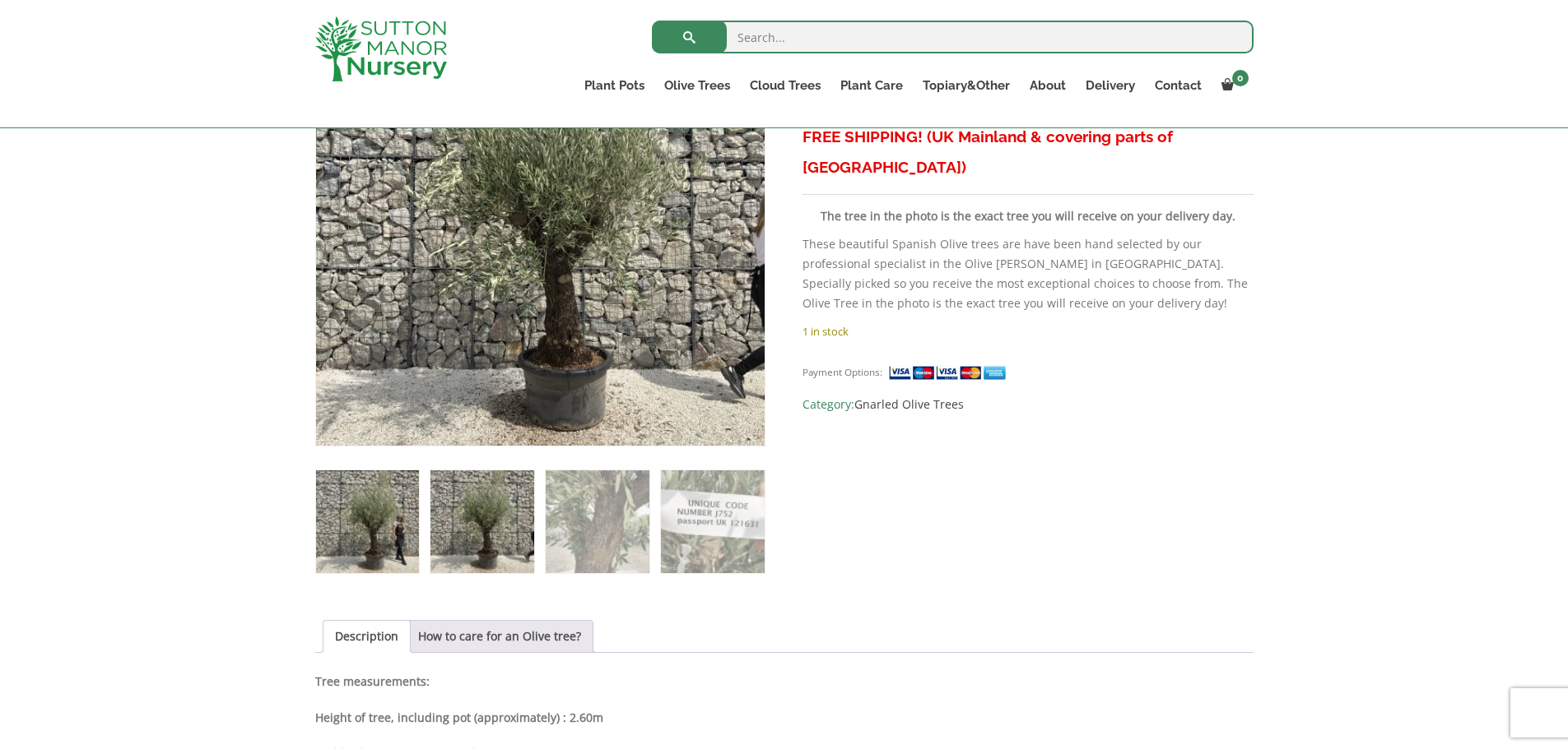
click at [383, 528] on img at bounding box center [367, 522] width 103 height 103
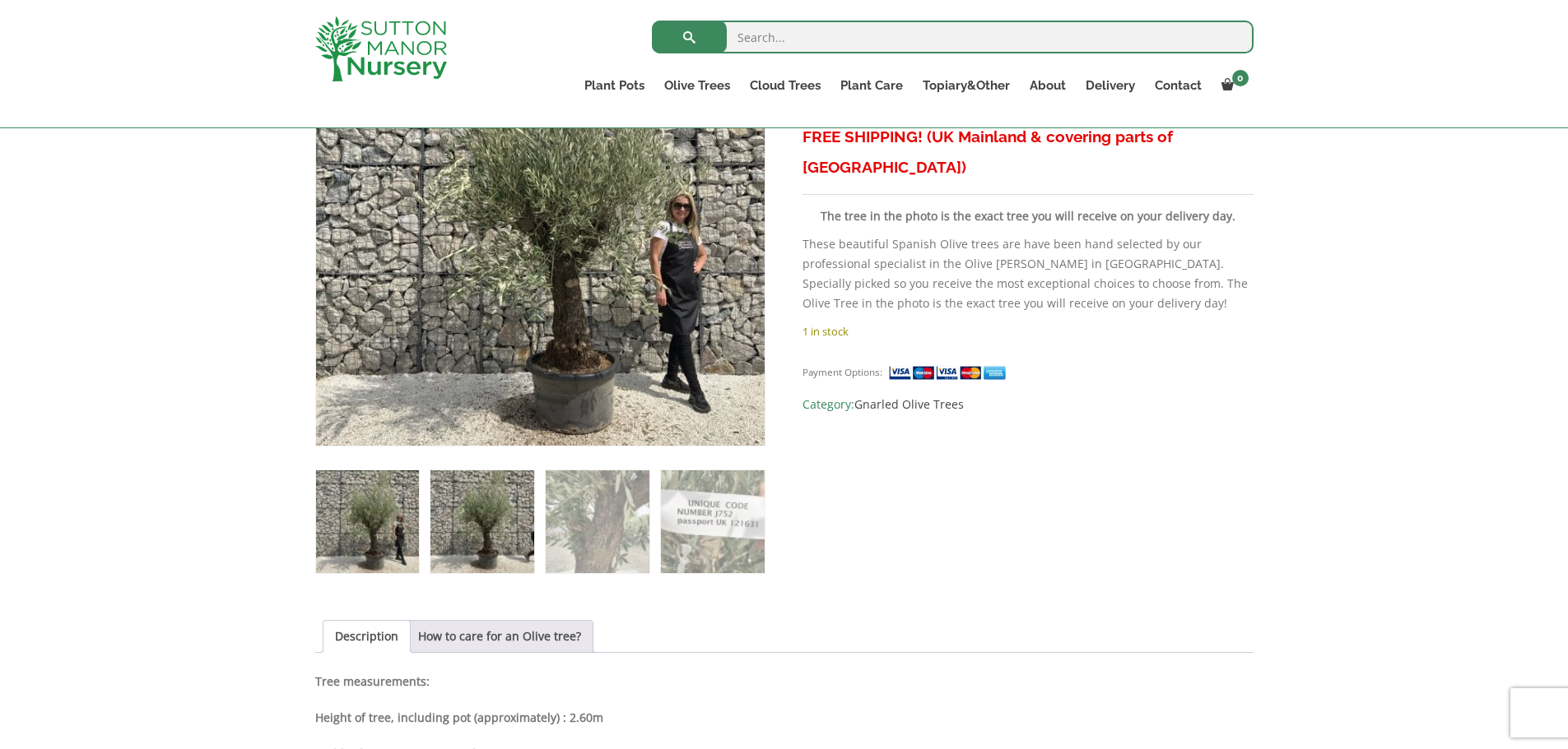
click at [468, 497] on img at bounding box center [482, 522] width 103 height 103
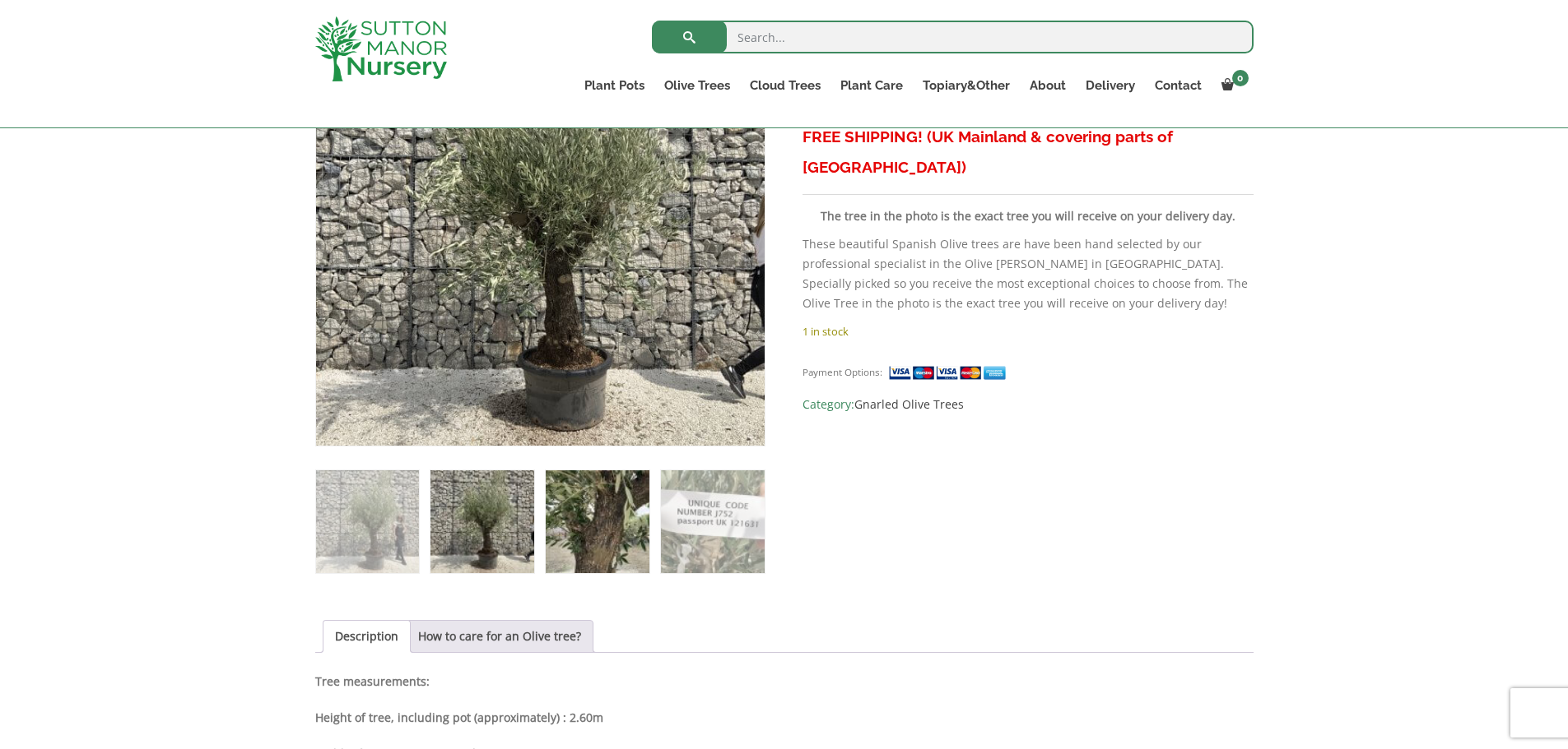
click at [588, 493] on img at bounding box center [597, 522] width 103 height 103
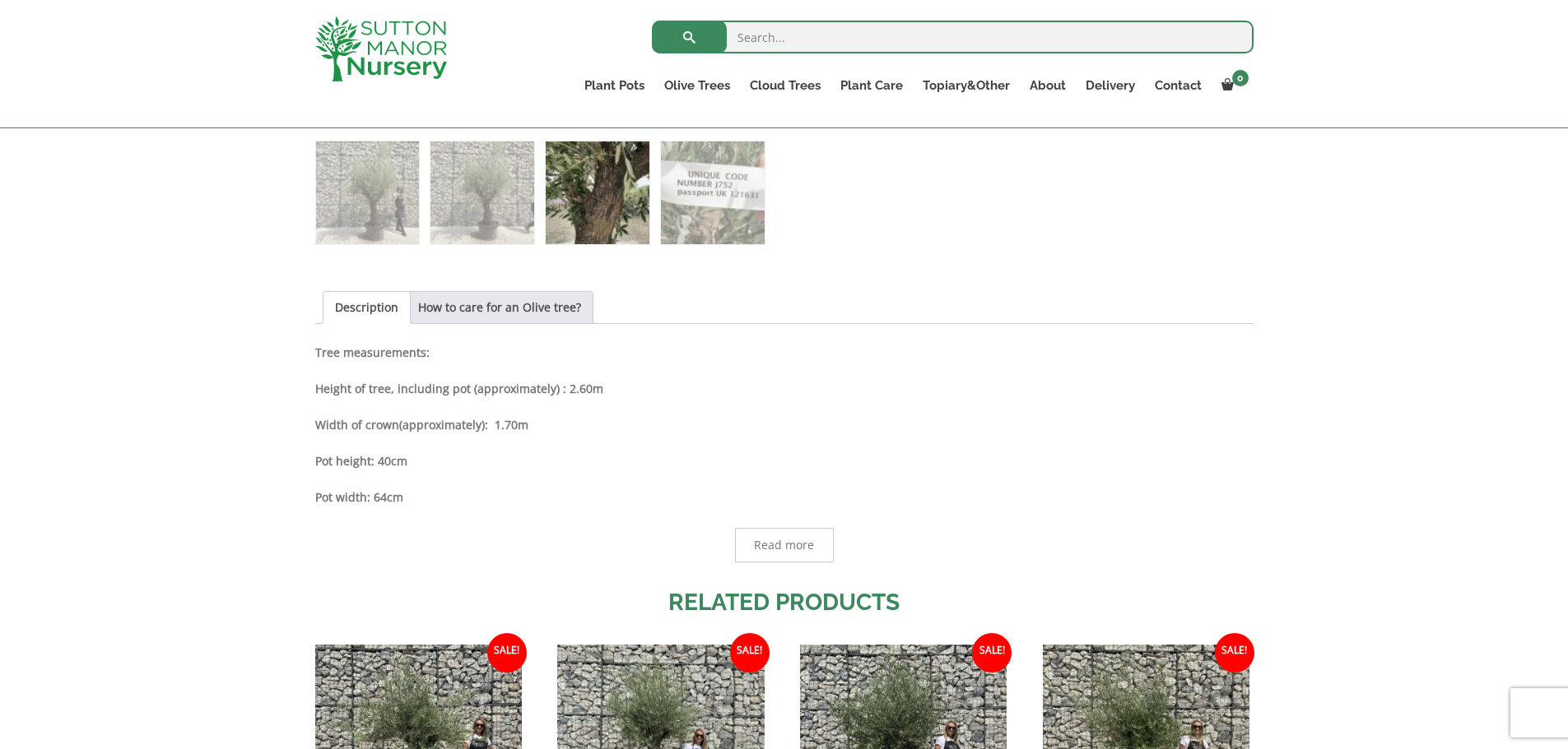
scroll to position [875, 0]
